Goal: Find specific page/section: Find specific page/section

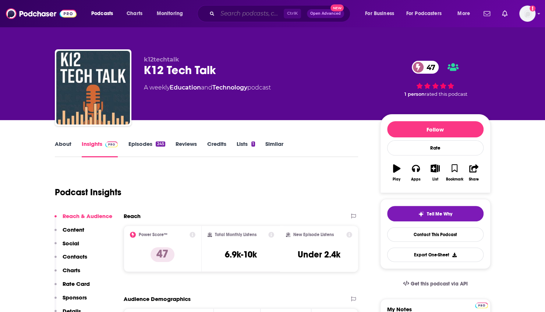
click at [229, 15] on input "Search podcasts, credits, & more..." at bounding box center [250, 14] width 66 height 12
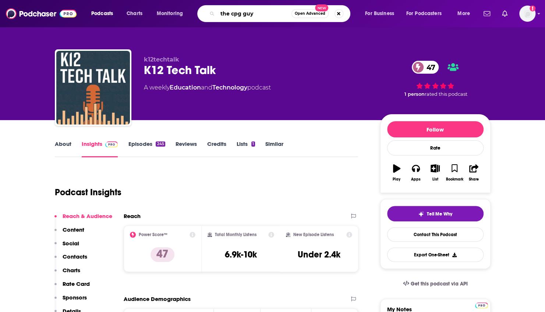
type input "the cpg guys"
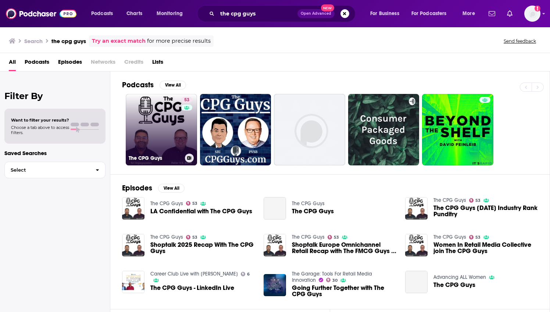
click at [157, 114] on link "53 The CPG Guys" at bounding box center [161, 129] width 71 height 71
